Goal: Communication & Community: Answer question/provide support

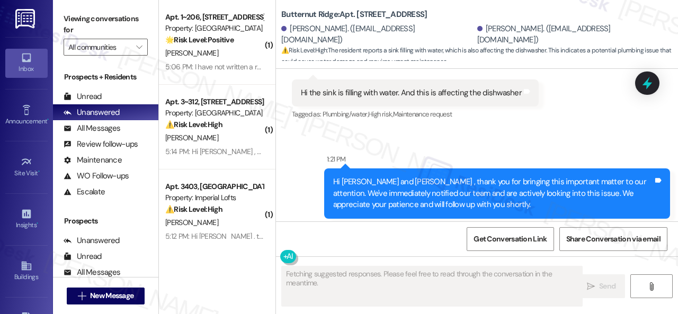
scroll to position [3696, 0]
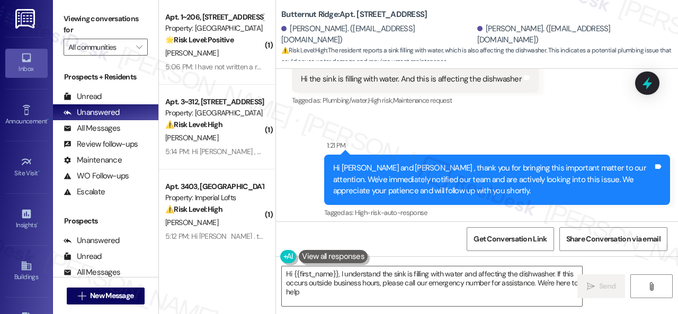
type textarea "Hi {{first_name}}, I understand the sink is filling with water and affecting th…"
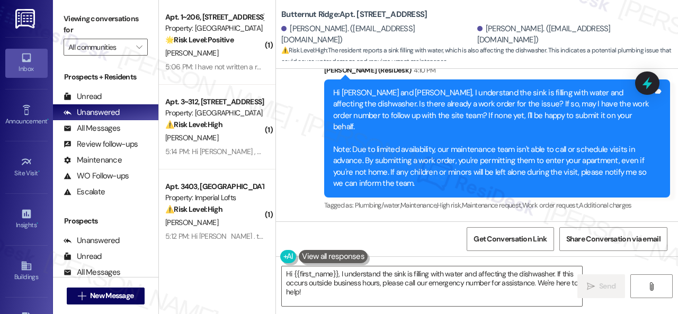
scroll to position [4016, 0]
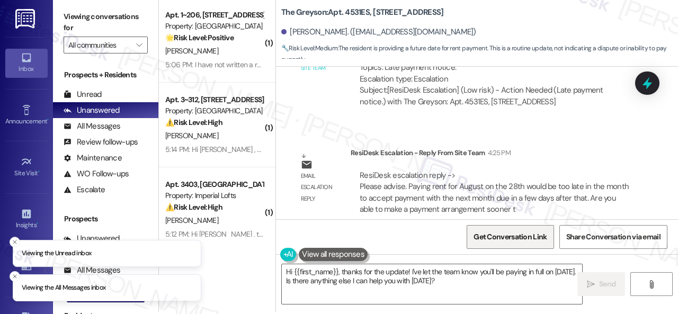
scroll to position [3, 0]
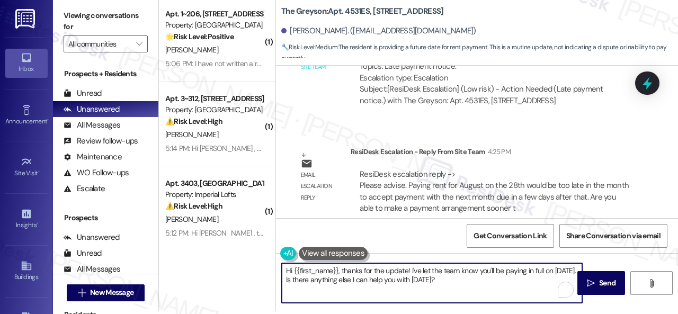
drag, startPoint x: 468, startPoint y: 282, endPoint x: 340, endPoint y: 270, distance: 128.8
click at [340, 270] on textarea "Hi {{first_name}}, thanks for the update! I've let the team know you'll be payi…" at bounding box center [432, 283] width 300 height 40
paste textarea "The site team stated that paying rent for August on the 28th would be too late …"
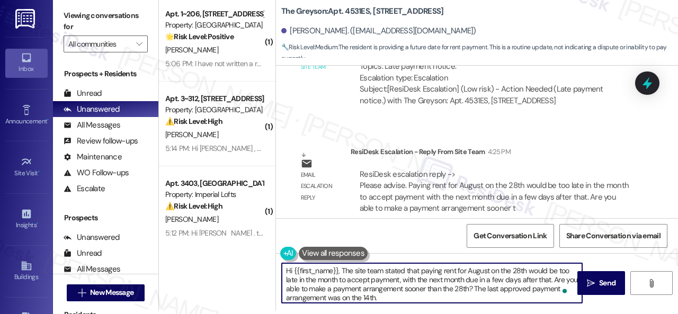
click at [343, 270] on textarea "Hi {{first_name}}, The site team stated that paying rent for August on the 28th…" at bounding box center [432, 283] width 300 height 40
click at [342, 273] on textarea "Hi {{first_name}}, The site team stated that paying rent for August on the 28th…" at bounding box center [432, 283] width 300 height 40
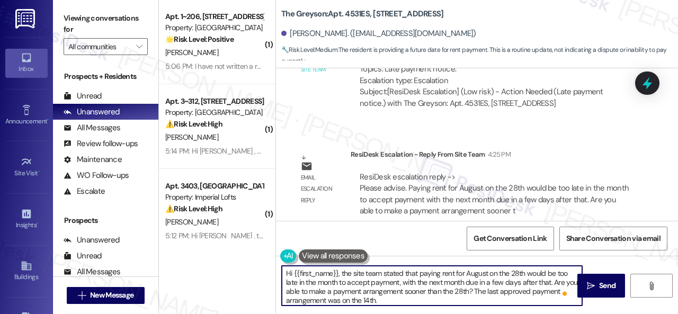
scroll to position [0, 0]
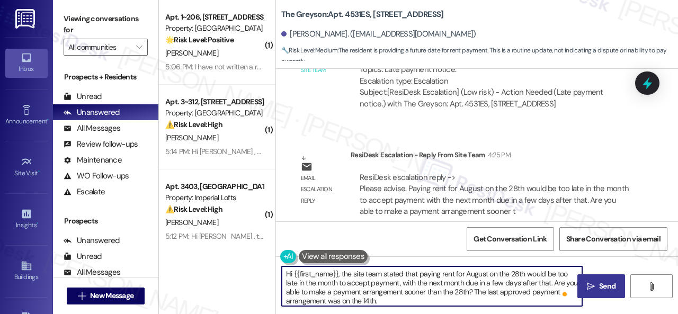
type textarea "Hi {{first_name}}, the site team stated that paying rent for August on the 28th…"
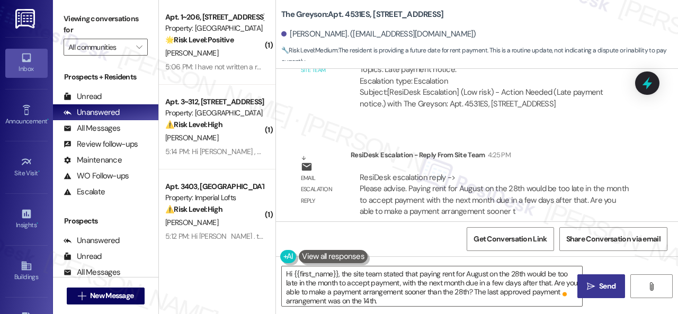
click at [593, 282] on span " Send" at bounding box center [601, 286] width 33 height 11
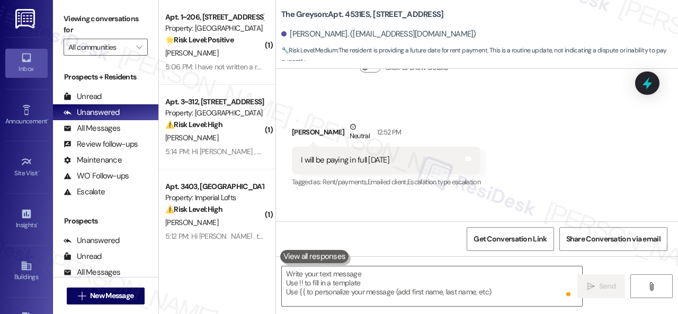
scroll to position [7061, 0]
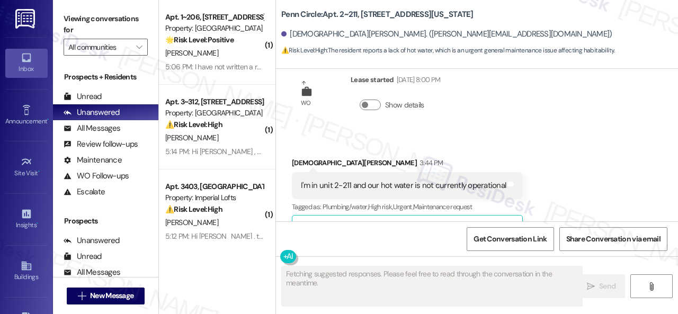
scroll to position [679, 0]
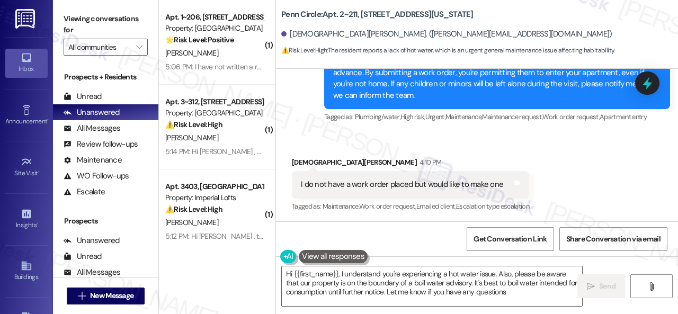
type textarea "Hi {{first_name}}, I understand you're experiencing a hot water issue. Also, pl…"
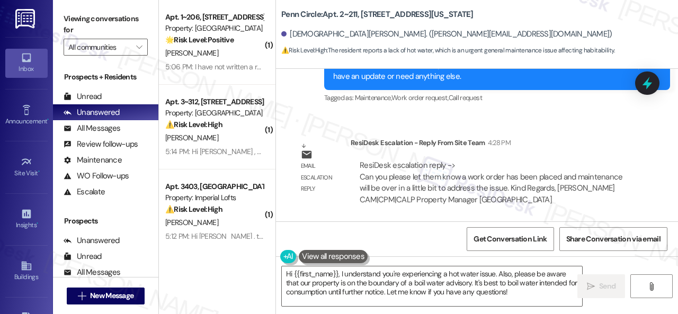
scroll to position [1220, 0]
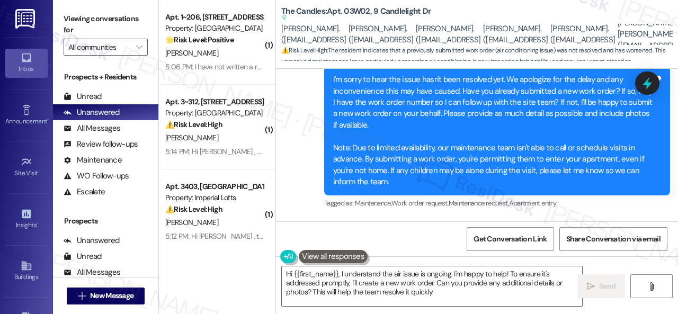
scroll to position [1513, 0]
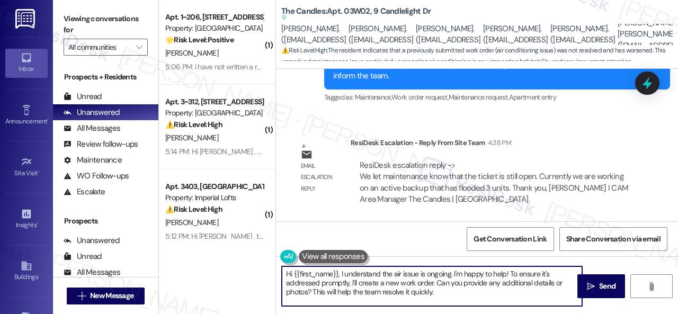
drag, startPoint x: 453, startPoint y: 297, endPoint x: 232, endPoint y: 244, distance: 227.2
click at [232, 244] on div "( 1 ) Apt. 1~206, 12415 Pennsylvania Street Property: Penn Circle 🌟 Risk Level:…" at bounding box center [418, 157] width 519 height 314
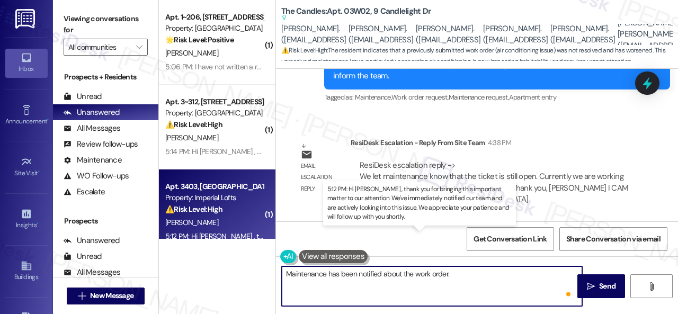
paste textarea "Currently we are working on an active backup that has flooded 3 units."
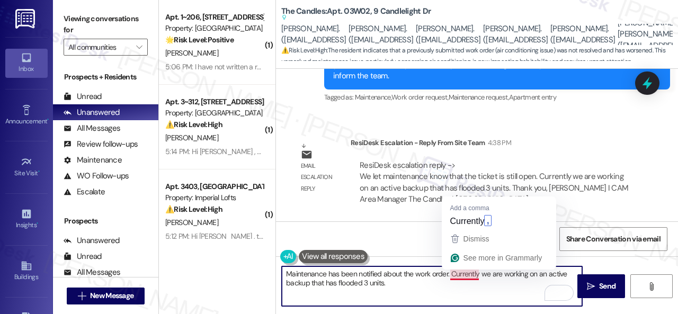
click at [467, 275] on textarea "Maintenance has been notified about the work order. Currently we are working on…" at bounding box center [432, 286] width 300 height 40
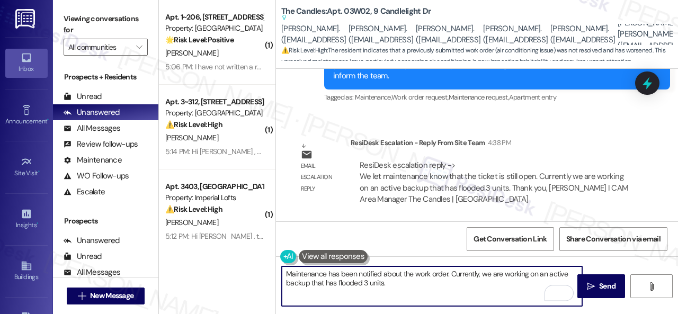
click at [486, 275] on textarea "Maintenance has been notified about the work order. Currently, we are working o…" at bounding box center [432, 286] width 300 height 40
click at [390, 283] on textarea "Maintenance has been notified about the work order. Currently, they are working…" at bounding box center [432, 286] width 300 height 40
type textarea "Maintenance has been notified about the work order. Currently, they are working…"
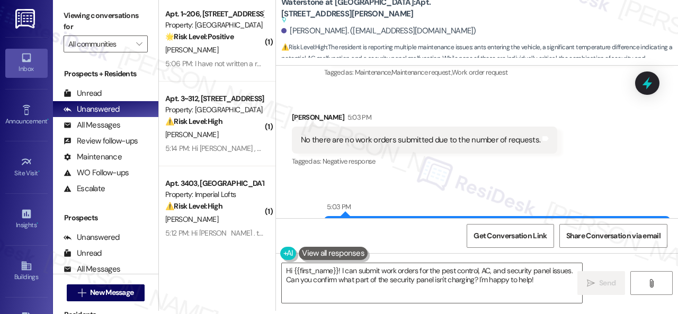
scroll to position [7015, 0]
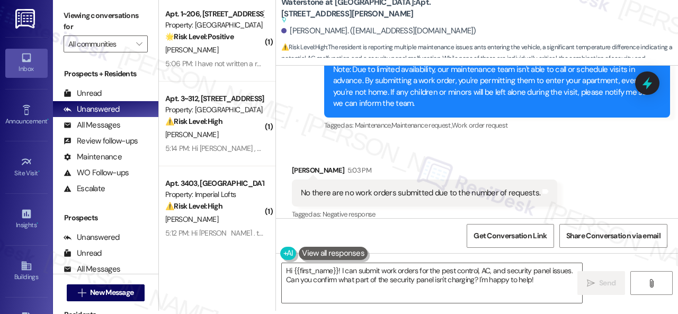
drag, startPoint x: 557, startPoint y: 281, endPoint x: 171, endPoint y: 239, distance: 388.3
click at [171, 239] on div "( 1 ) Apt. 1~206, 12415 Pennsylvania Street Property: Penn Circle 🌟 Risk Level:…" at bounding box center [418, 154] width 519 height 314
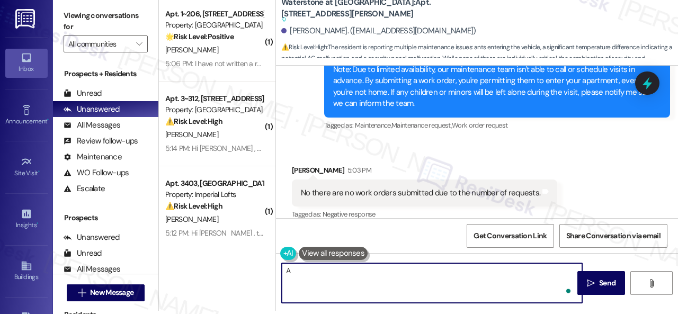
paste textarea "service request for your A/C, and our maintenance team should be arriving short…"
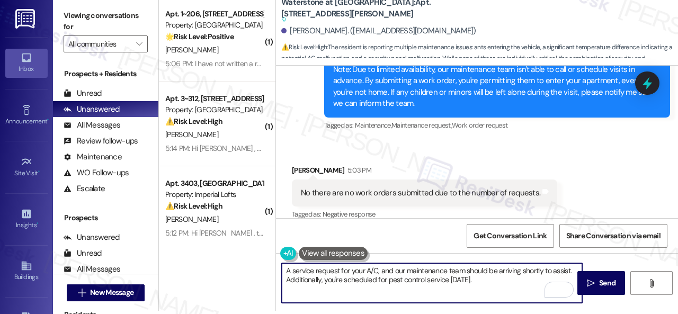
click at [377, 272] on textarea "A service request for your A/C, and our maintenance team should be arriving sho…" at bounding box center [432, 283] width 300 height 40
click at [511, 271] on textarea "A service request for your A/C has been submitted by the site team, and our mai…" at bounding box center [432, 283] width 300 height 40
click at [458, 294] on textarea "A service request for your A/C has been submitted by the site team, and their m…" at bounding box center [432, 283] width 300 height 40
type textarea "A service request for your A/C has been submitted by the site team, and their m…"
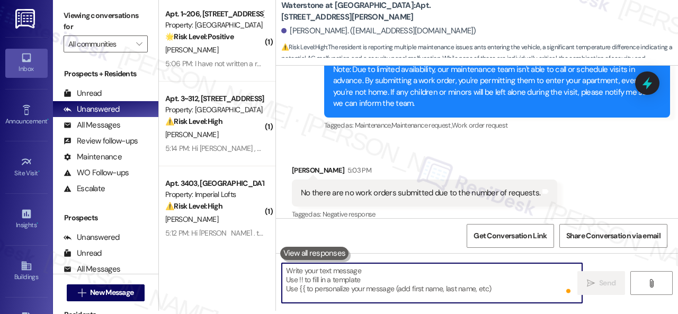
scroll to position [7025, 0]
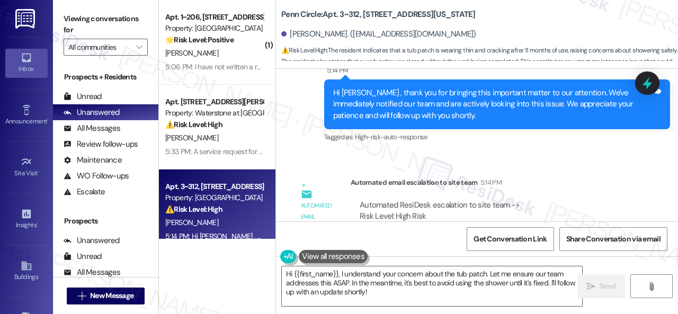
scroll to position [2831, 0]
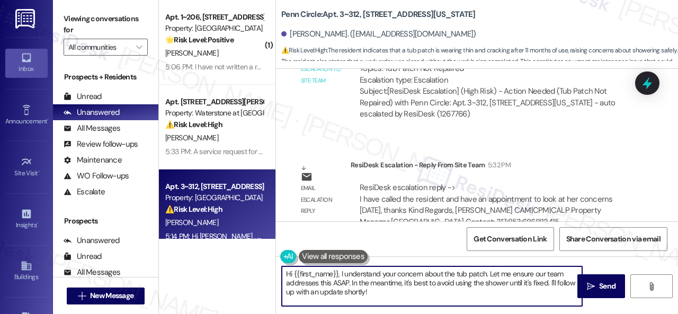
drag, startPoint x: 489, startPoint y: 276, endPoint x: 495, endPoint y: 298, distance: 23.0
click at [495, 298] on textarea "Hi {{first_name}}, I understand your concern about the tub patch. Let me ensure…" at bounding box center [432, 286] width 300 height 40
type textarea "Hi {{first_name}}, I understand your concern about the tub patch. The property …"
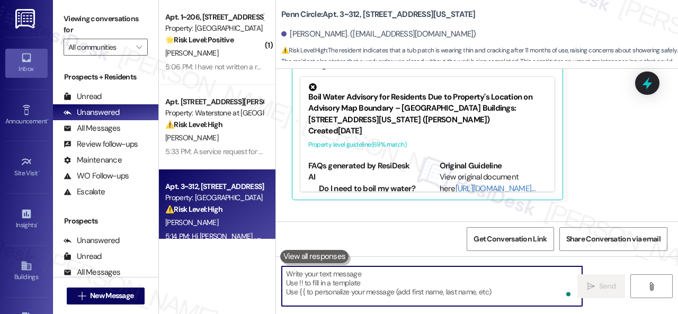
scroll to position [2468, 0]
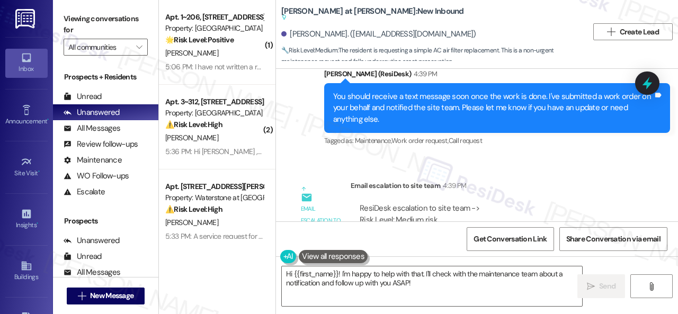
scroll to position [843, 0]
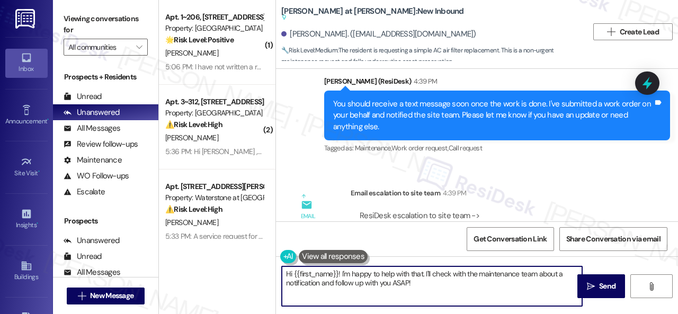
drag, startPoint x: 429, startPoint y: 284, endPoint x: 257, endPoint y: 256, distance: 173.9
click at [257, 256] on div "( 1 ) Apt. 1~206, [STREET_ADDRESS][US_STATE] Property: Penn Circle 🌟 Risk Level…" at bounding box center [418, 157] width 519 height 314
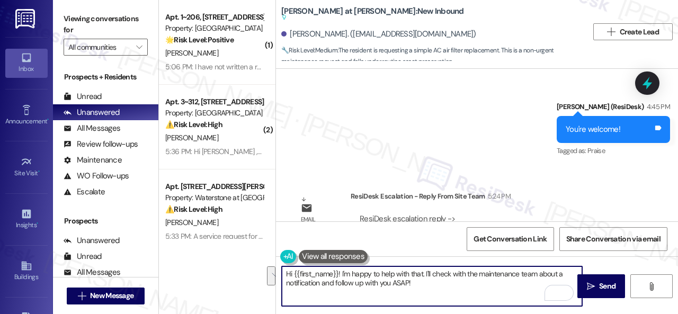
scroll to position [1214, 0]
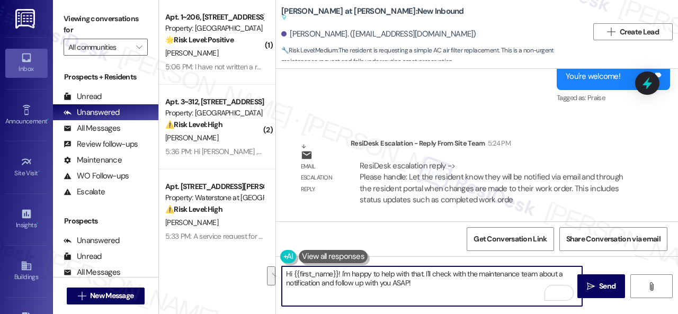
paste textarea "will be notified via email and through the resident portal when changes are mad…"
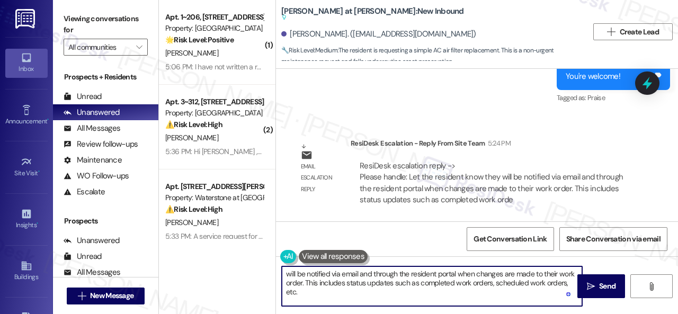
click at [286, 274] on textarea "will be notified via email and through the resident portal when changes are mad…" at bounding box center [432, 286] width 300 height 40
click at [385, 292] on textarea "Additionally, you will be notified via email and through the resident portal wh…" at bounding box center [432, 286] width 300 height 40
drag, startPoint x: 322, startPoint y: 278, endPoint x: 263, endPoint y: 275, distance: 59.4
click at [269, 272] on div "( 1 ) Apt. 1~206, [STREET_ADDRESS][US_STATE] Property: Penn Circle 🌟 Risk Level…" at bounding box center [418, 157] width 519 height 314
click at [379, 293] on textarea "Just to add, you will be notified via email and through the resident portal whe…" at bounding box center [432, 286] width 300 height 40
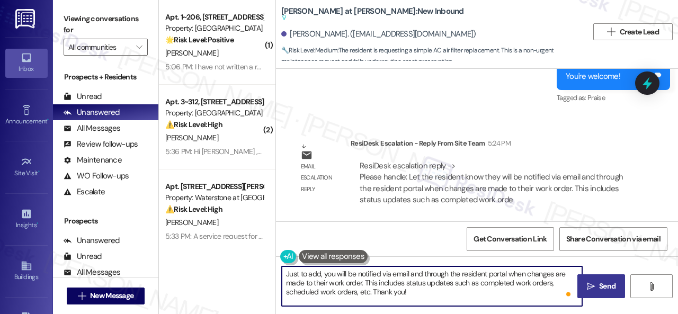
type textarea "Just to add, you will be notified via email and through the resident portal whe…"
click at [590, 291] on span " Send" at bounding box center [601, 286] width 33 height 11
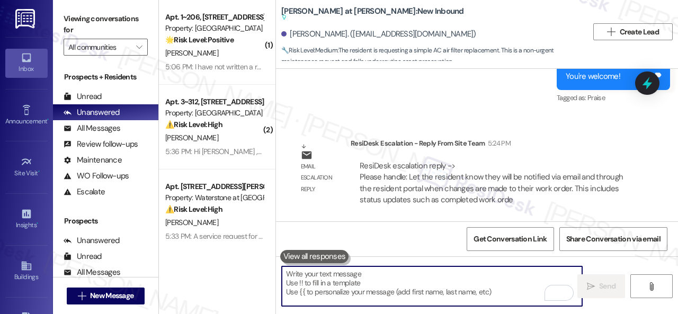
click at [388, 281] on textarea "To enrich screen reader interactions, please activate Accessibility in Grammarl…" at bounding box center [432, 286] width 300 height 40
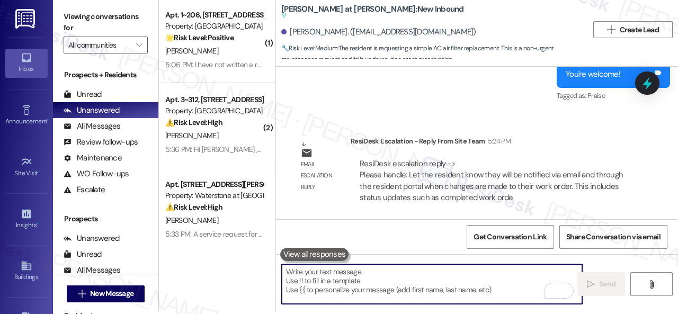
scroll to position [3, 0]
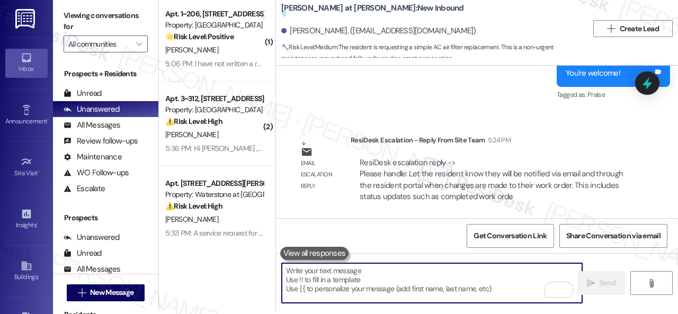
click at [355, 277] on textarea "To enrich screen reader interactions, please activate Accessibility in Grammarl…" at bounding box center [432, 283] width 300 height 40
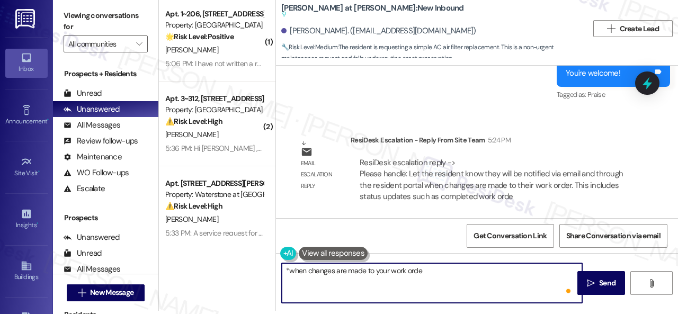
type textarea "*when changes are made to your work order"
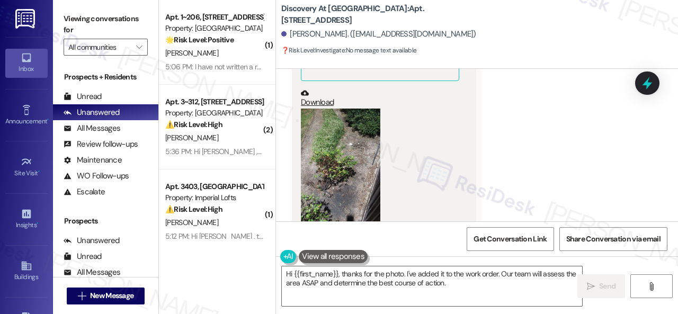
scroll to position [2732, 0]
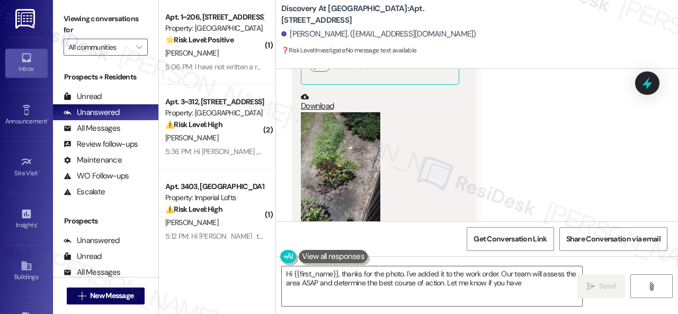
click at [338, 157] on button "Zoom image" at bounding box center [340, 182] width 79 height 141
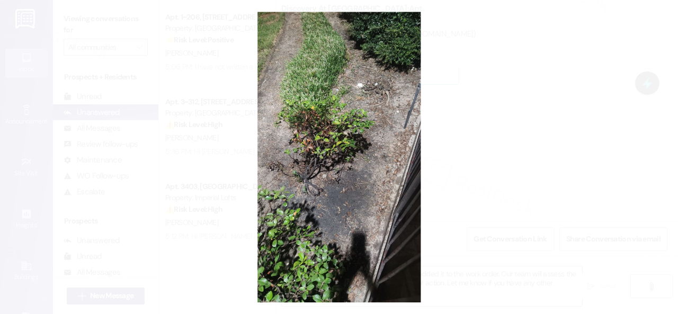
click at [372, 156] on button "Unzoom image" at bounding box center [339, 157] width 678 height 314
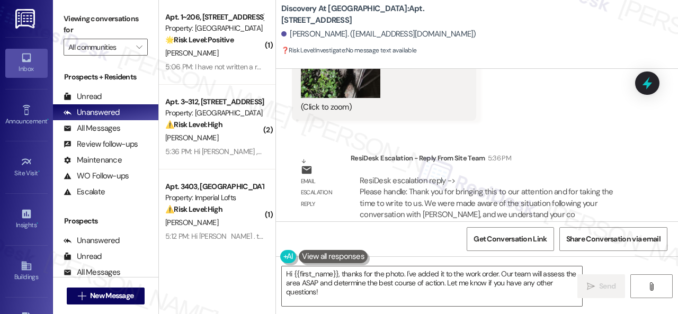
scroll to position [2891, 0]
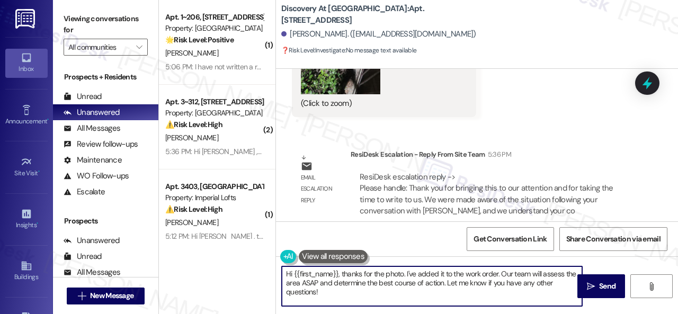
drag, startPoint x: 324, startPoint y: 296, endPoint x: 245, endPoint y: 256, distance: 89.0
click at [245, 256] on div "( 1 ) Apt. 1~206, 12415 Pennsylvania Street Property: Penn Circle 🌟 Risk Level:…" at bounding box center [418, 157] width 519 height 314
paste textarea "To give you an update, the site team thanks you for bringing this to their atte…"
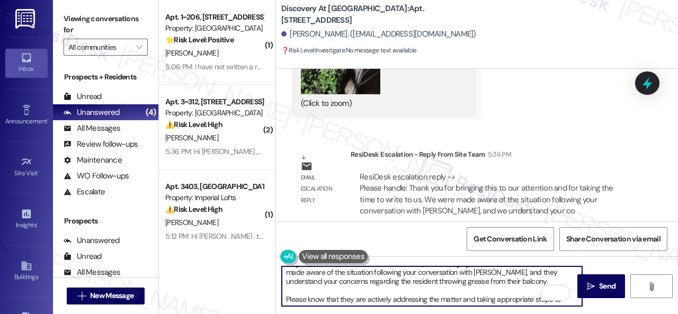
scroll to position [0, 0]
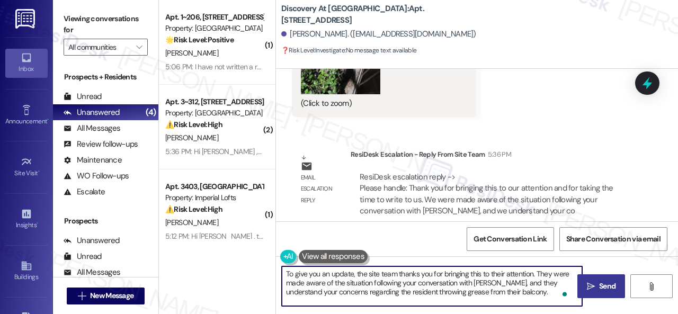
type textarea "To give you an update, the site team thanks you for bringing this to their atte…"
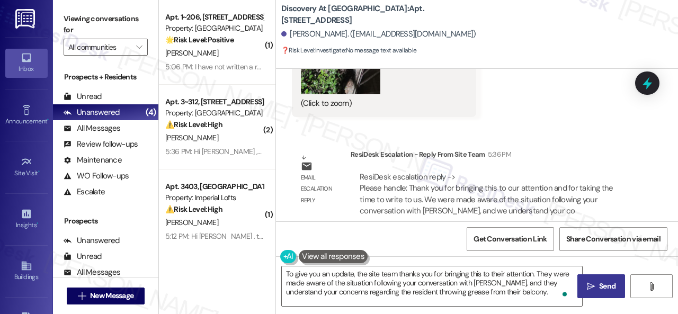
click at [607, 290] on span "Send" at bounding box center [607, 286] width 16 height 11
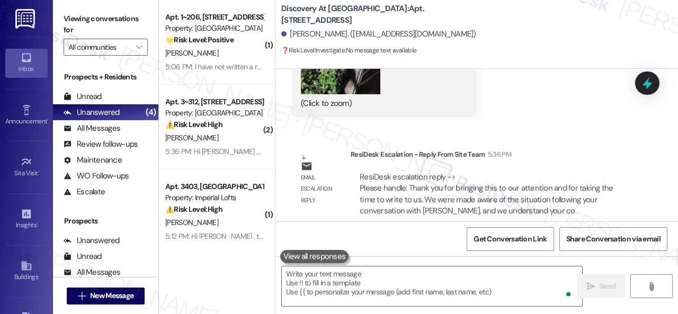
scroll to position [2782, 0]
